Goal: Transaction & Acquisition: Book appointment/travel/reservation

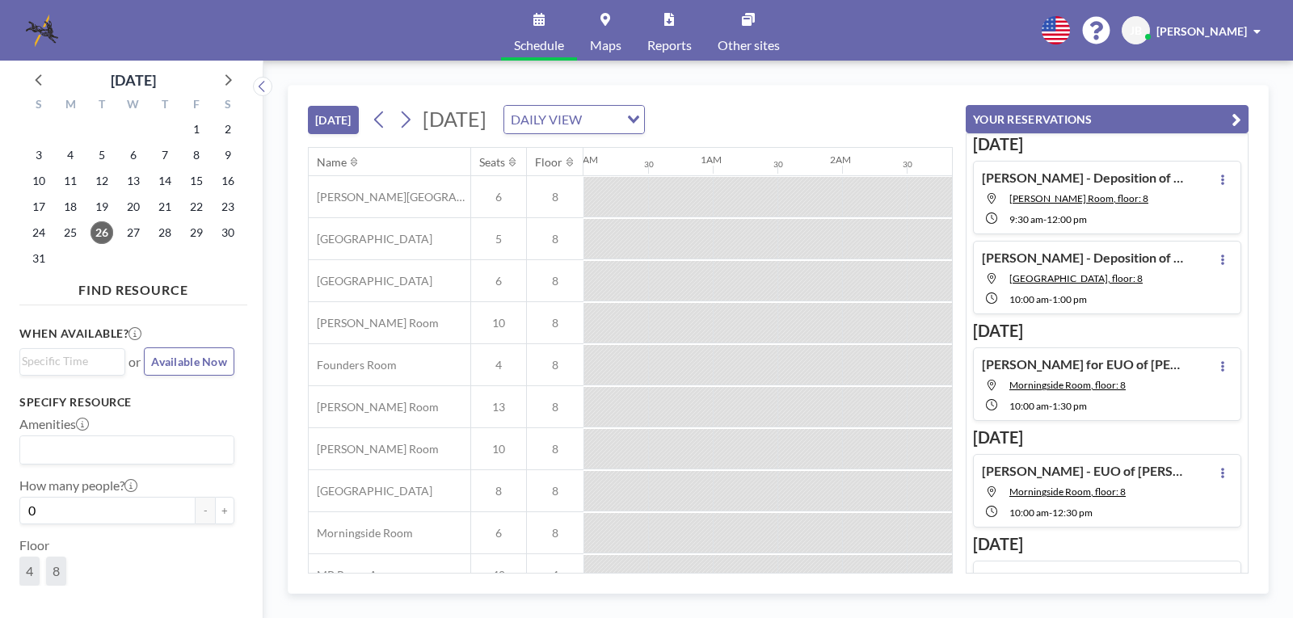
scroll to position [0, 1293]
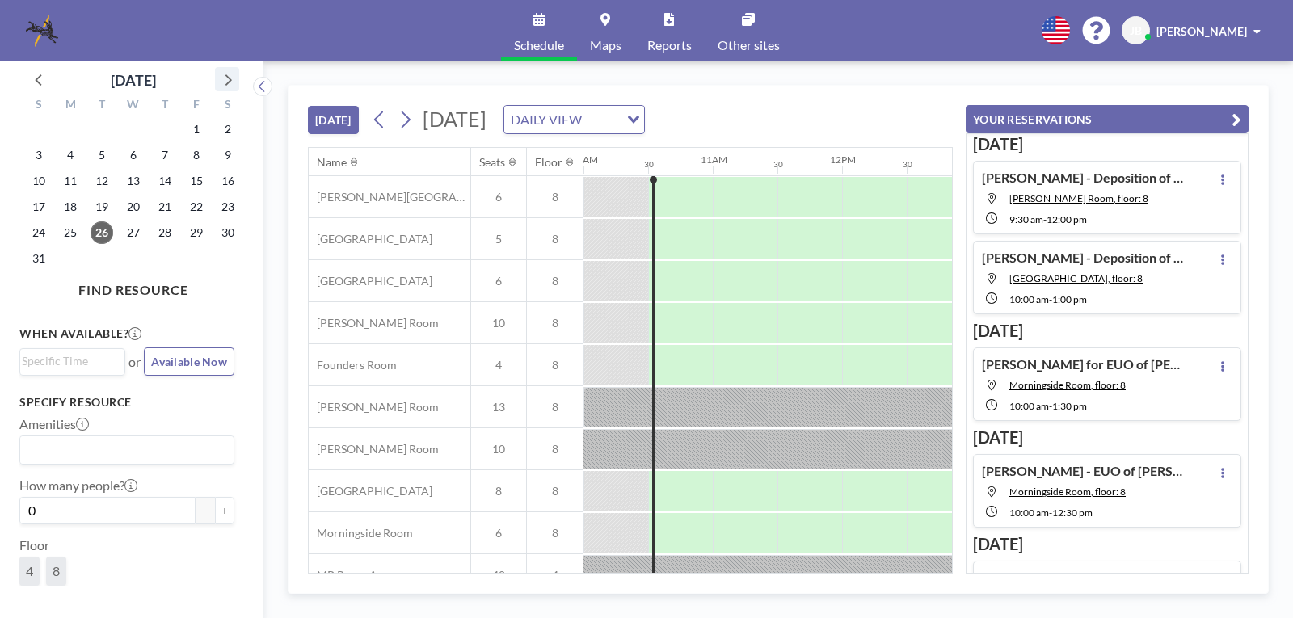
click at [222, 78] on icon at bounding box center [227, 79] width 21 height 21
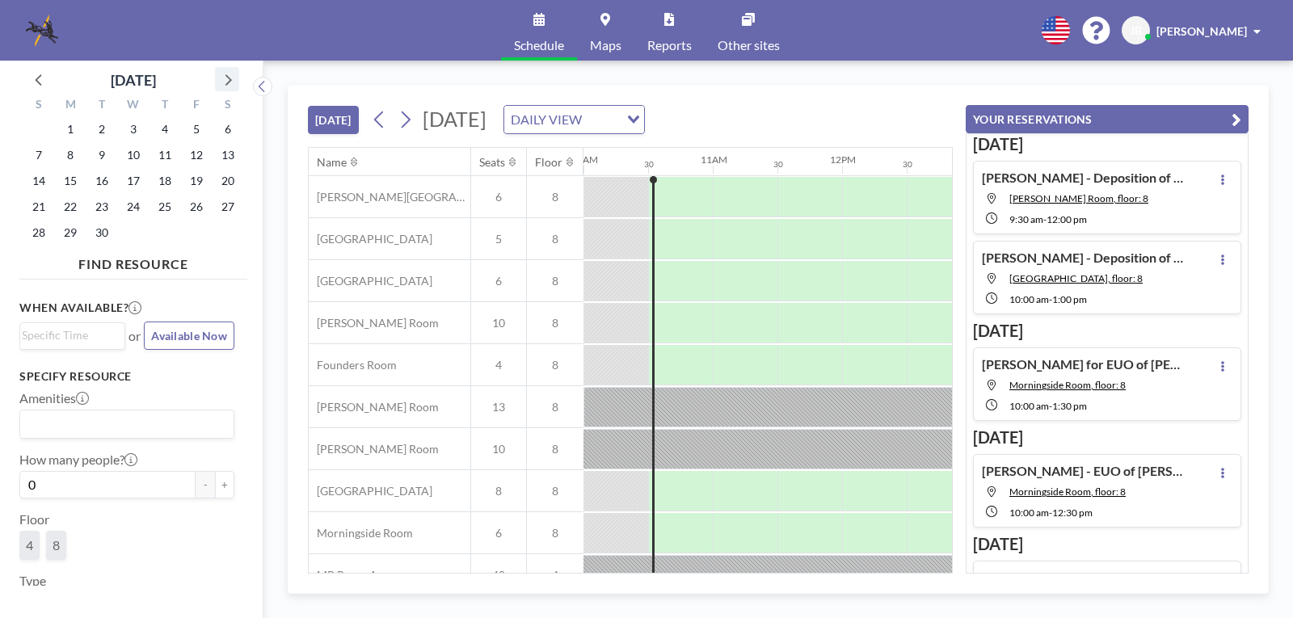
click at [225, 75] on icon at bounding box center [227, 79] width 21 height 21
click at [165, 207] on span "23" at bounding box center [165, 207] width 23 height 23
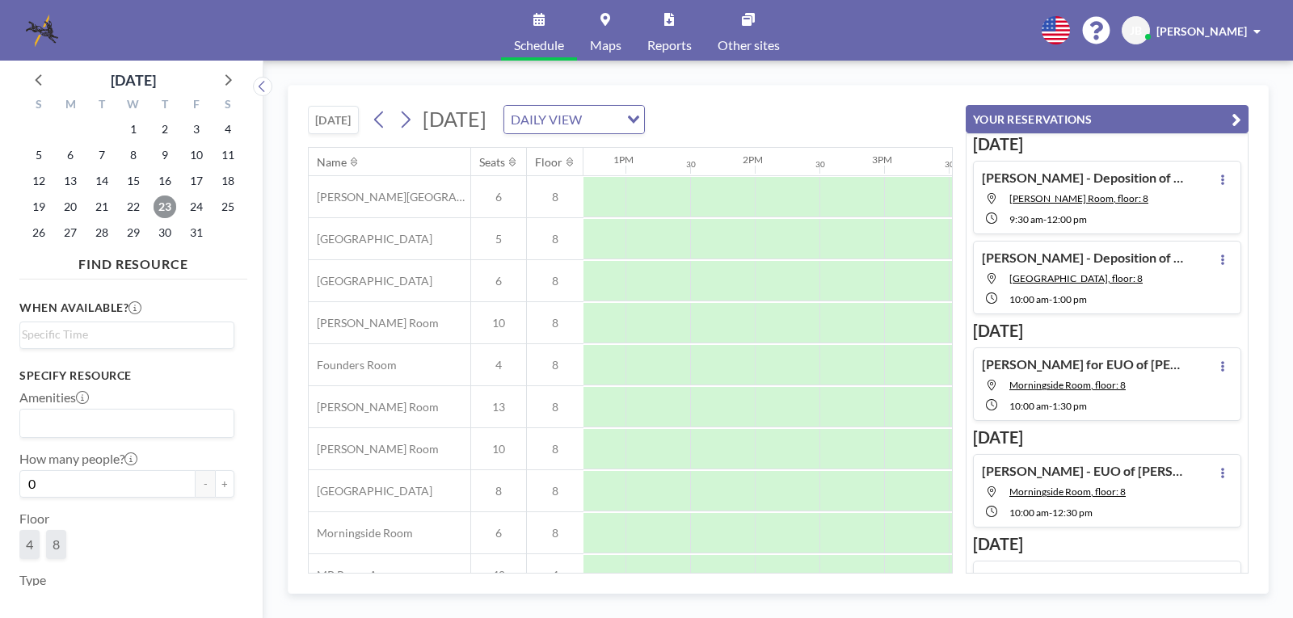
scroll to position [0, 1652]
click at [776, 322] on div at bounding box center [773, 323] width 65 height 40
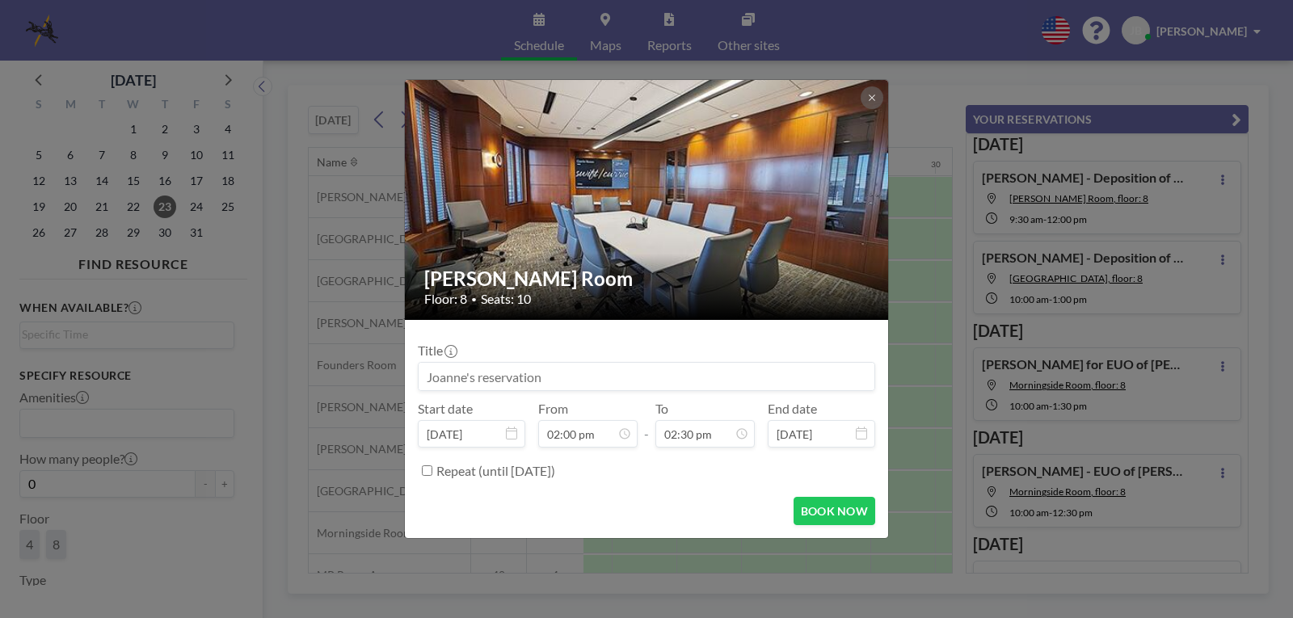
click at [436, 371] on input at bounding box center [647, 376] width 456 height 27
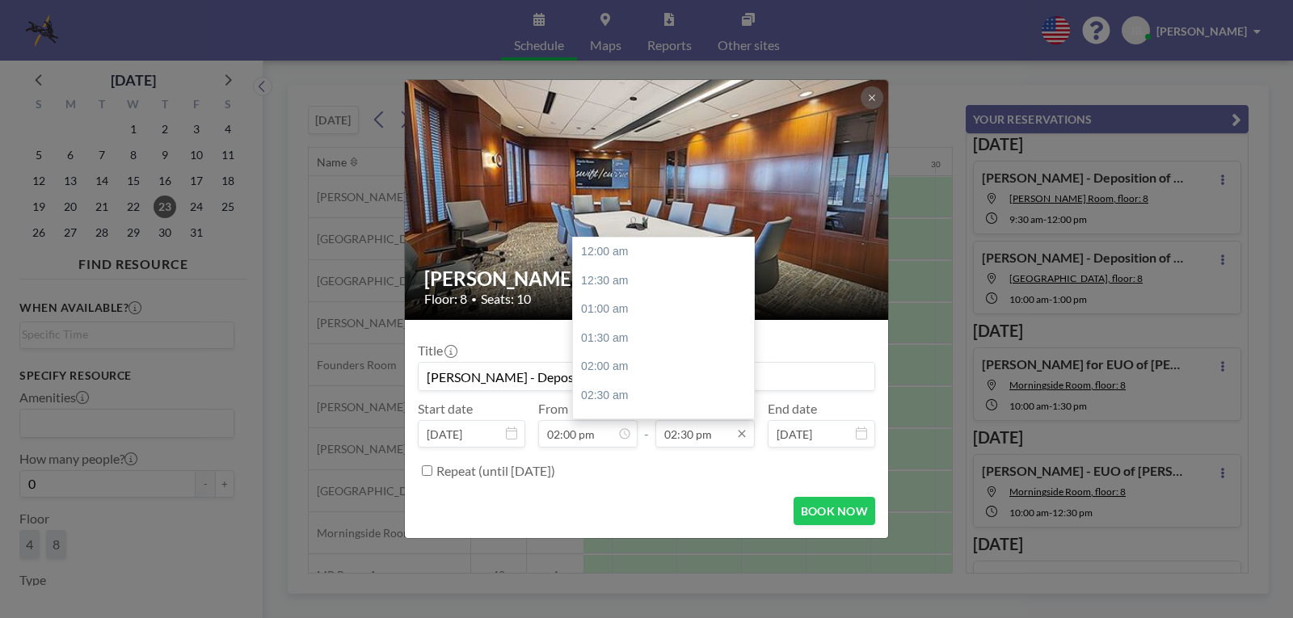
type input "[PERSON_NAME] - Deposition of [PERSON_NAME]"
click at [697, 434] on input "02:30 pm" at bounding box center [704, 433] width 99 height 27
click at [600, 339] on div "04:00 pm" at bounding box center [667, 338] width 189 height 29
type input "04:00 pm"
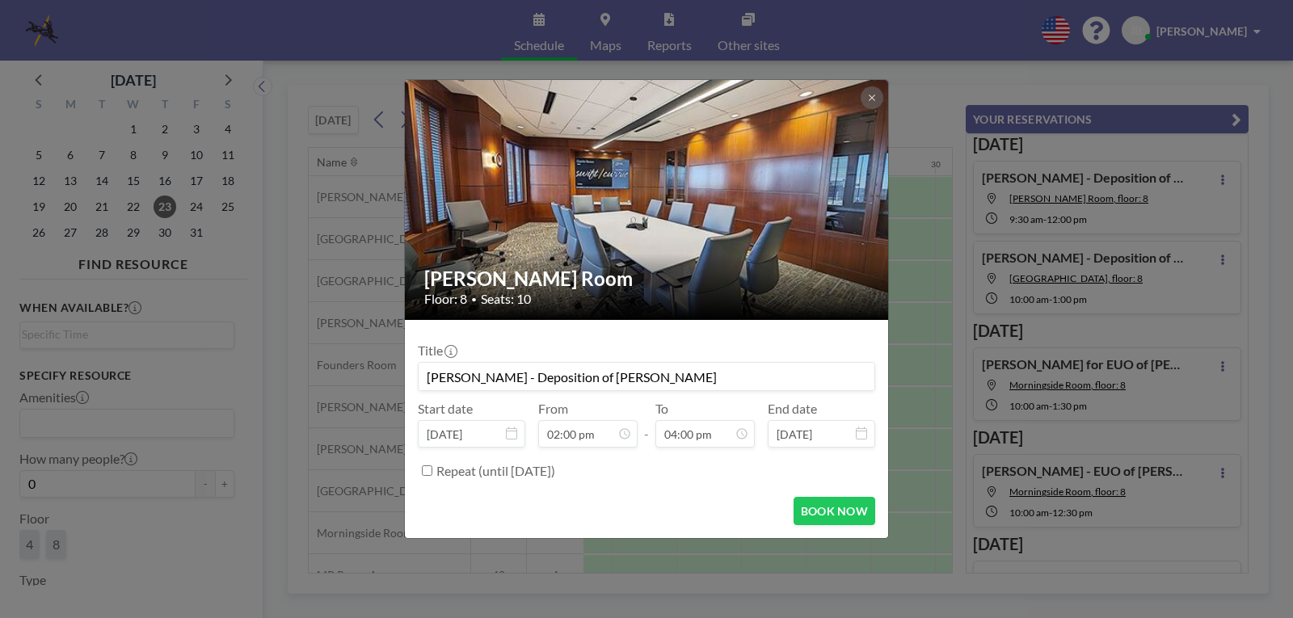
scroll to position [0, 0]
click at [824, 507] on button "BOOK NOW" at bounding box center [834, 511] width 82 height 28
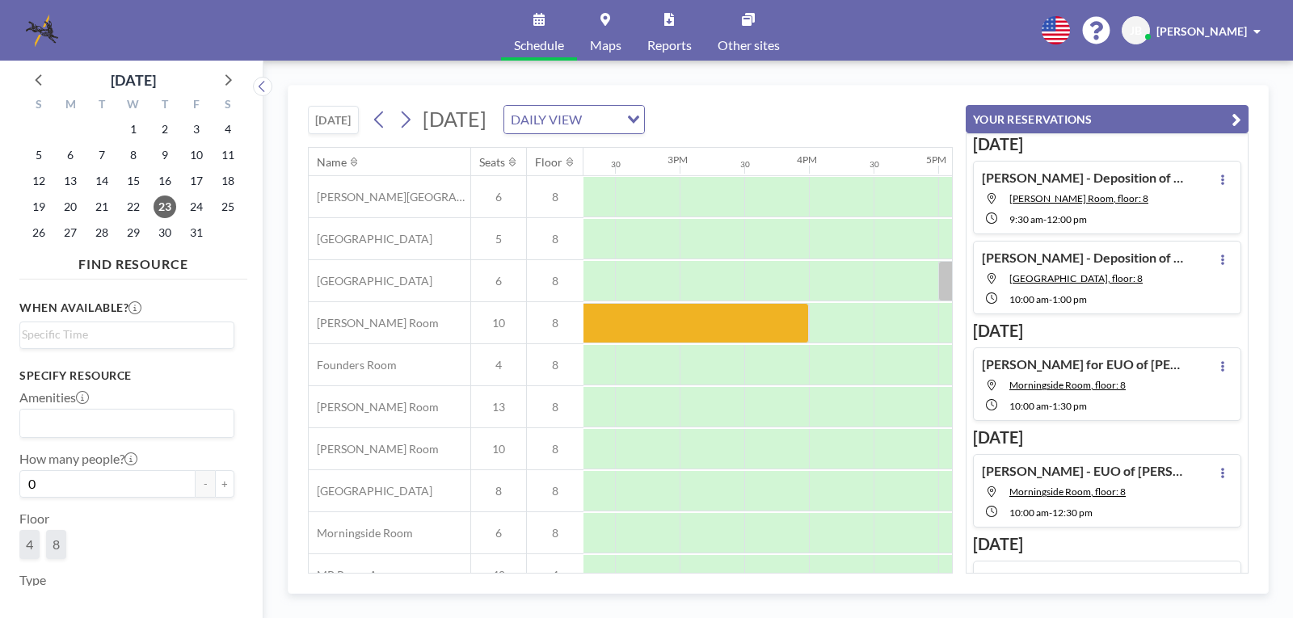
scroll to position [0, 1865]
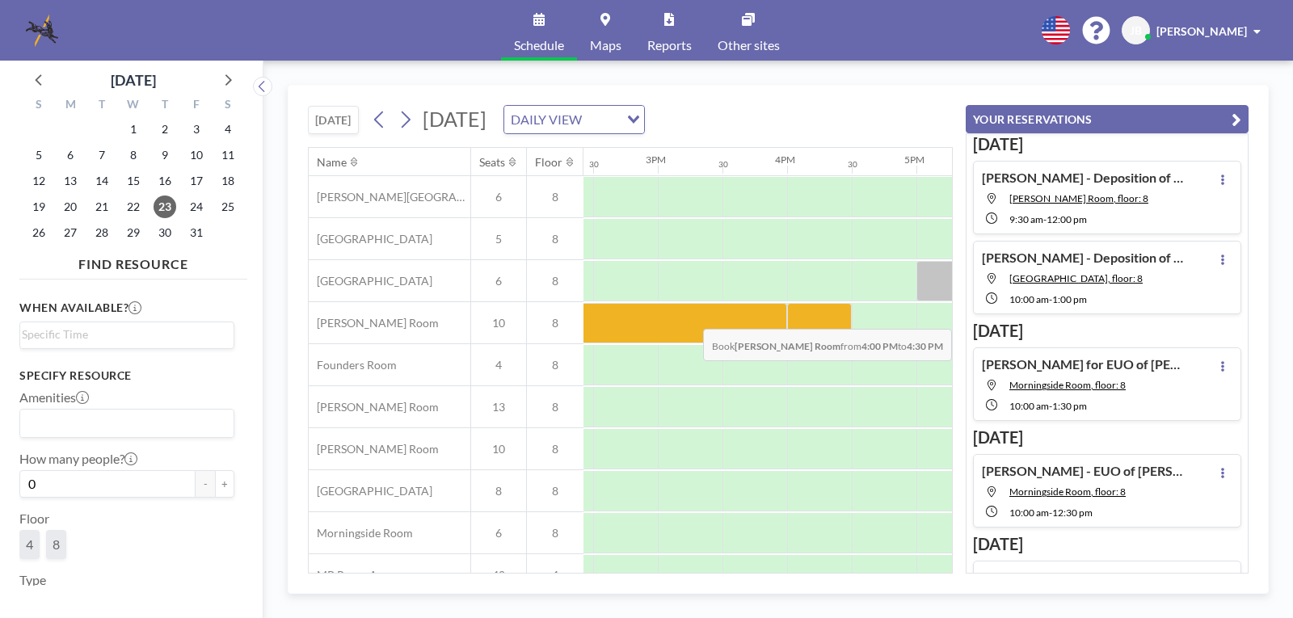
click at [813, 317] on div at bounding box center [819, 323] width 65 height 40
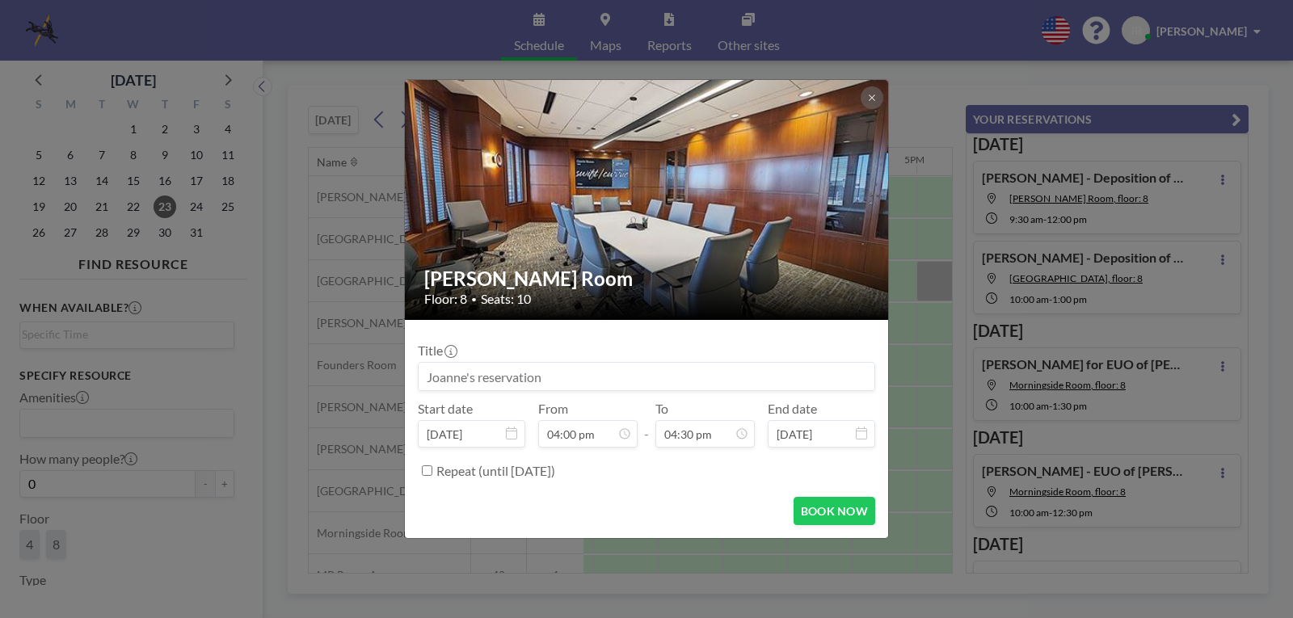
click at [460, 375] on input at bounding box center [647, 376] width 456 height 27
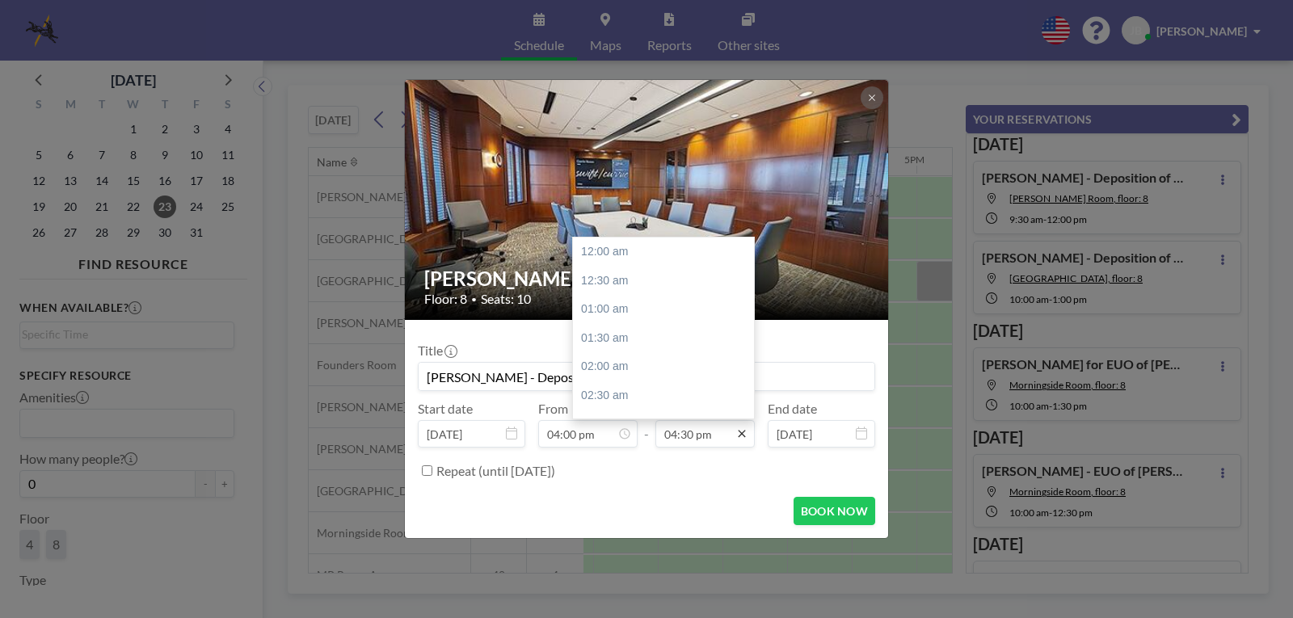
scroll to position [949, 0]
type input "[PERSON_NAME] - Deposition of [PERSON_NAME]"
click at [739, 435] on icon at bounding box center [741, 433] width 13 height 13
click at [606, 335] on div "06:00 pm" at bounding box center [667, 337] width 189 height 29
type input "06:00 pm"
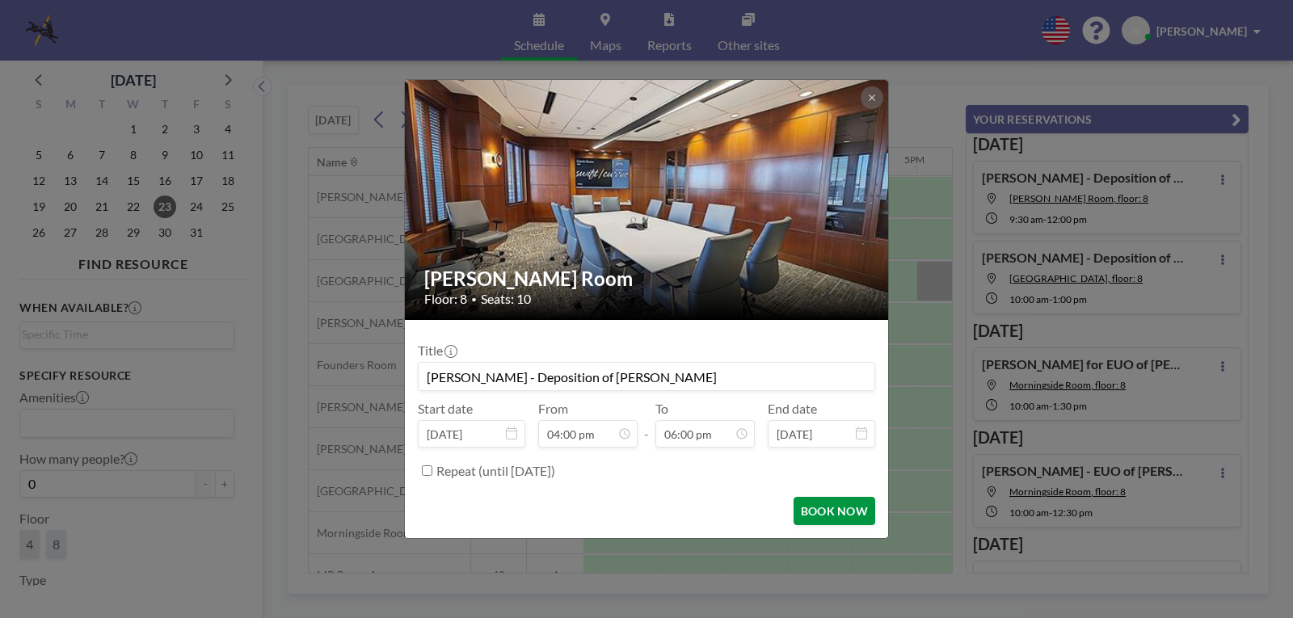
scroll to position [1035, 0]
click at [826, 507] on button "BOOK NOW" at bounding box center [834, 511] width 82 height 28
